Goal: Task Accomplishment & Management: Manage account settings

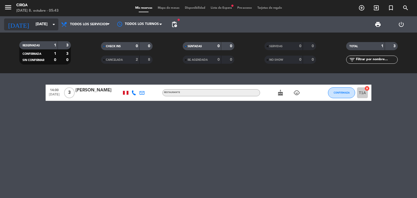
click at [47, 23] on input "[DATE]" at bounding box center [59, 25] width 52 height 10
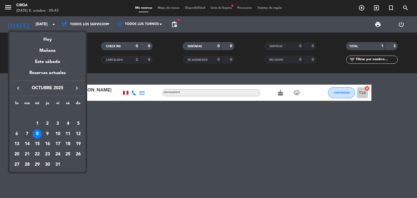
click at [24, 132] on div "7" at bounding box center [27, 134] width 9 height 9
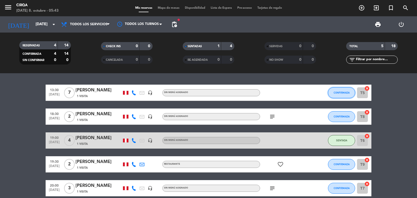
click at [336, 93] on span "CONFIRMADA" at bounding box center [342, 92] width 16 height 3
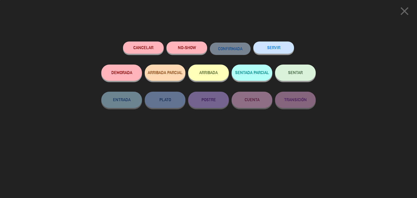
click at [269, 45] on button "SERVIR" at bounding box center [273, 48] width 41 height 12
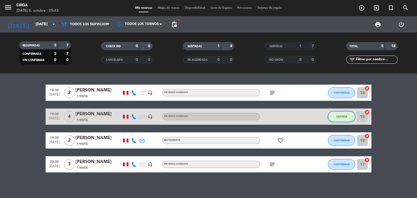
click at [346, 116] on span "SENTADA" at bounding box center [341, 116] width 11 height 3
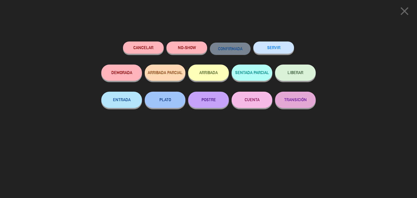
click at [279, 52] on button "SERVIR" at bounding box center [273, 48] width 41 height 12
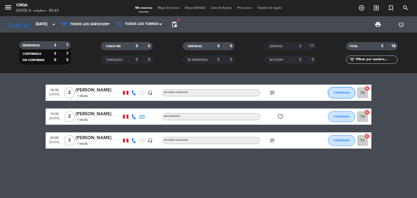
click at [342, 95] on button "CONFIRMADA" at bounding box center [341, 92] width 27 height 11
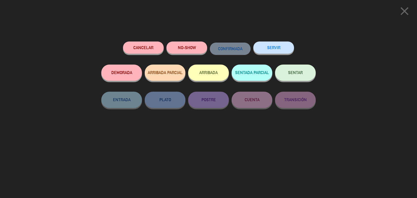
click at [263, 42] on div "SERVIR" at bounding box center [273, 53] width 41 height 23
click at [275, 45] on button "SERVIR" at bounding box center [273, 48] width 41 height 12
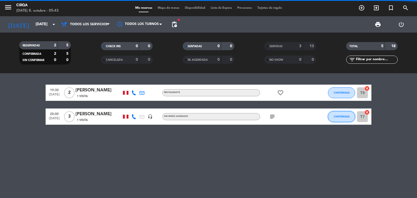
click at [343, 119] on button "CONFIRMADA" at bounding box center [341, 116] width 27 height 11
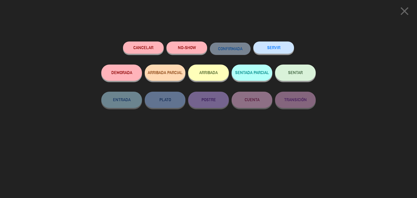
click at [270, 46] on button "SERVIR" at bounding box center [273, 48] width 41 height 12
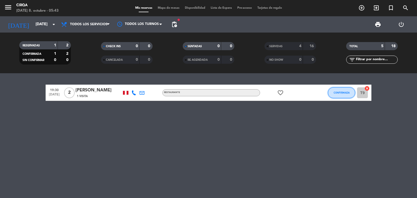
click at [339, 92] on span "CONFIRMADA" at bounding box center [342, 92] width 16 height 3
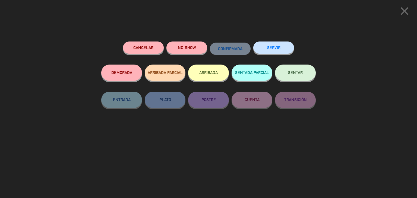
click at [289, 47] on button "SERVIR" at bounding box center [273, 48] width 41 height 12
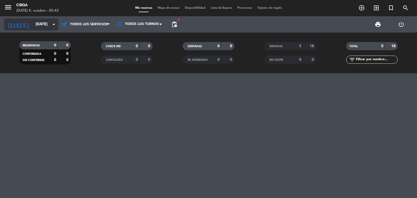
click at [44, 22] on input "[DATE]" at bounding box center [59, 25] width 52 height 10
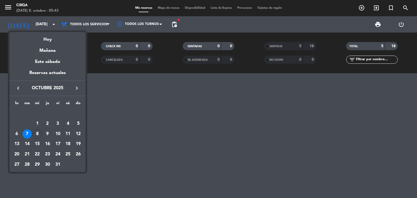
click at [39, 134] on div "8" at bounding box center [37, 134] width 9 height 9
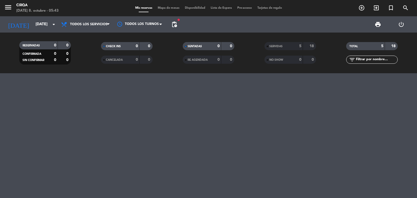
type input "[DATE]"
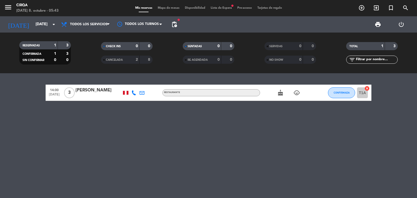
click at [281, 93] on icon "cake" at bounding box center [280, 93] width 7 height 7
click at [295, 93] on icon "child_care" at bounding box center [297, 93] width 7 height 7
click at [295, 94] on icon "child_care" at bounding box center [297, 93] width 7 height 7
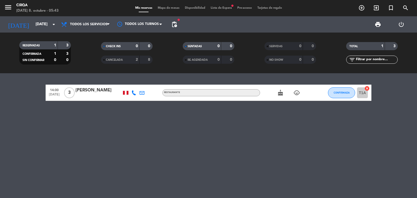
click at [278, 131] on div "14:00 [DATE] 3 [PERSON_NAME] Restaurante cake child_care CONFIRMADA T1A cancel" at bounding box center [208, 135] width 417 height 125
